Goal: Information Seeking & Learning: Check status

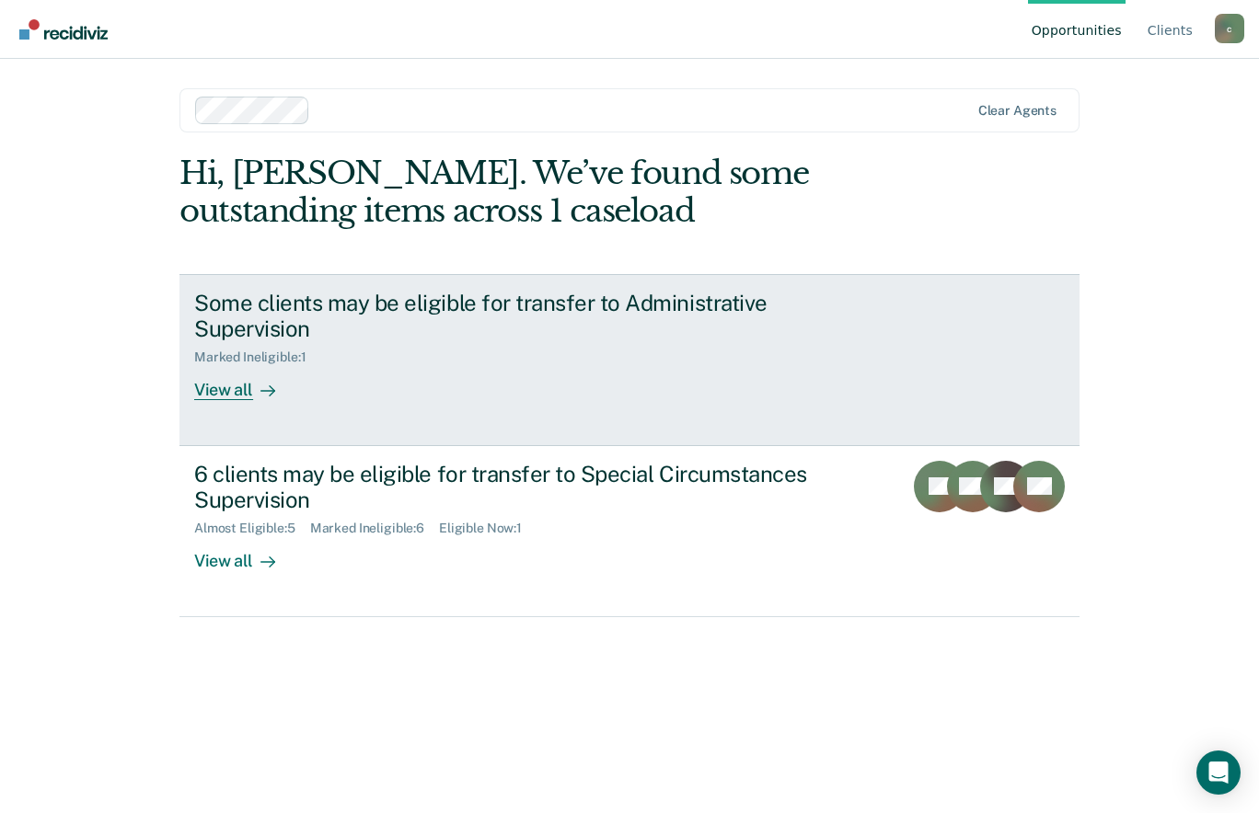
click at [236, 367] on div "View all" at bounding box center [245, 383] width 103 height 36
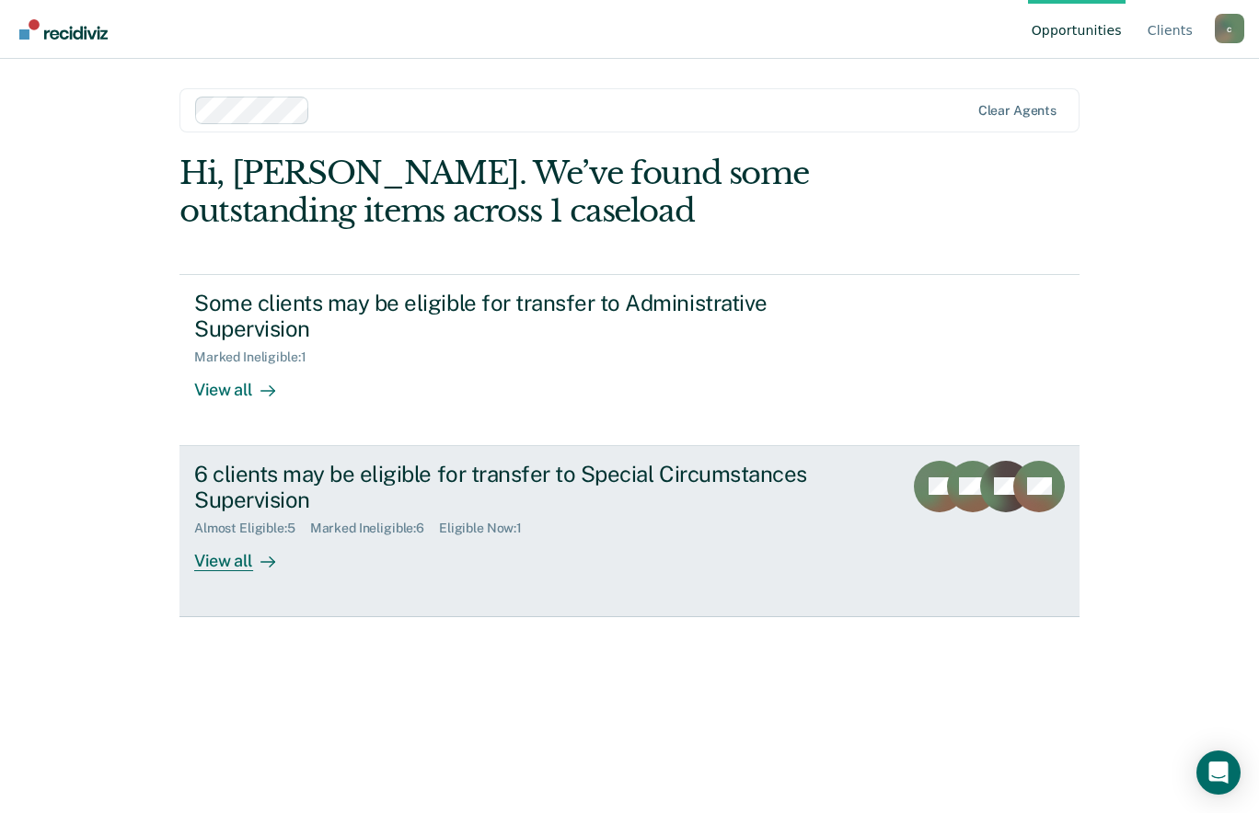
click at [525, 586] on link "6 clients may be eligible for transfer to Special Circumstances Supervision Alm…" at bounding box center [629, 531] width 900 height 171
click at [400, 579] on link "6 clients may be eligible for transfer to Special Circumstances Supervision Alm…" at bounding box center [629, 531] width 900 height 171
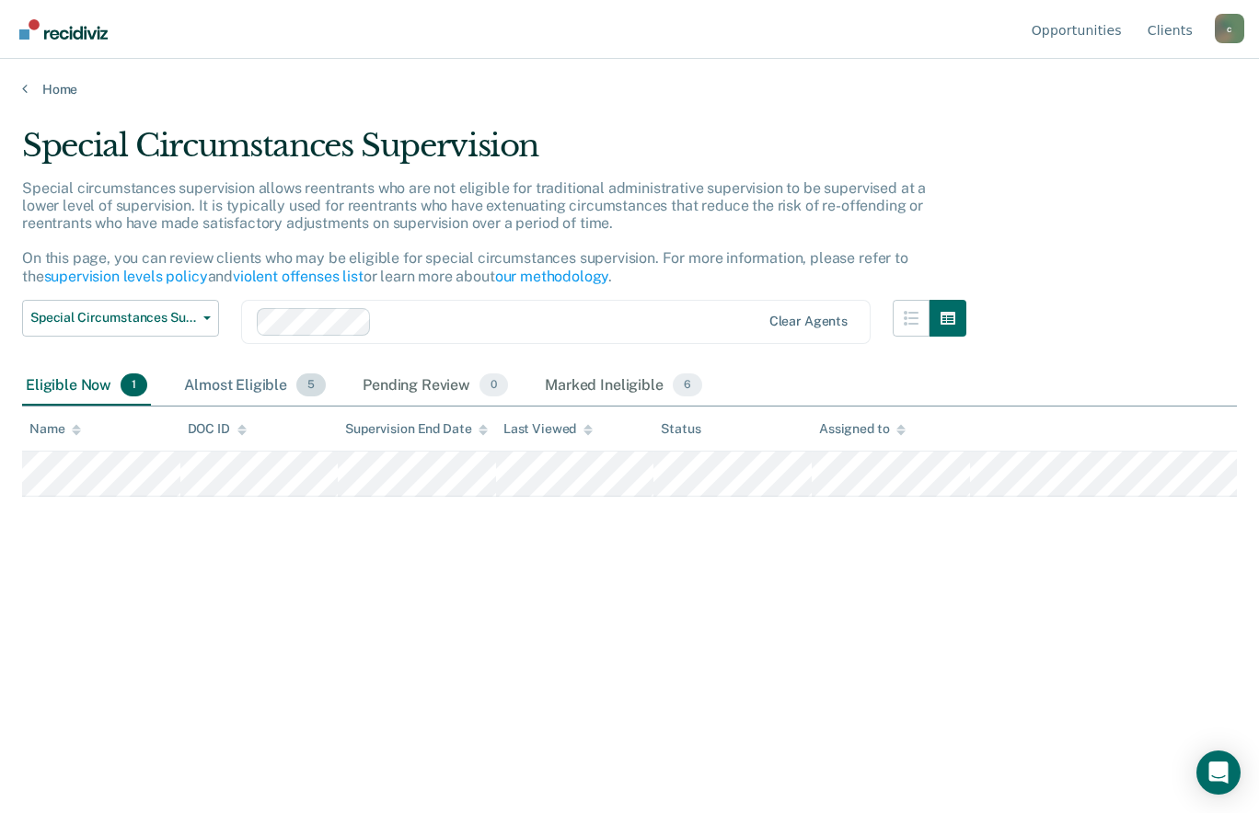
click at [261, 391] on div "Almost Eligible 5" at bounding box center [254, 386] width 149 height 40
